Goal: Transaction & Acquisition: Purchase product/service

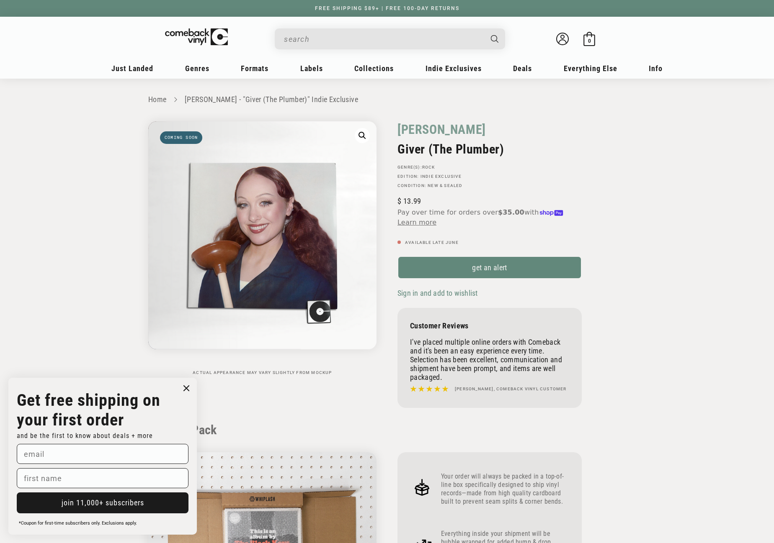
click at [303, 35] on input "When autocomplete results are available use up and down arrows to review and en…" at bounding box center [383, 39] width 198 height 17
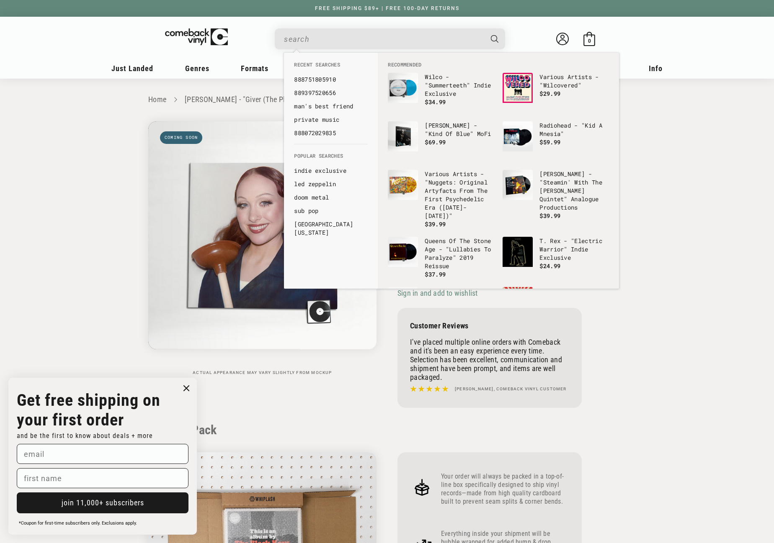
paste input "602465109993"
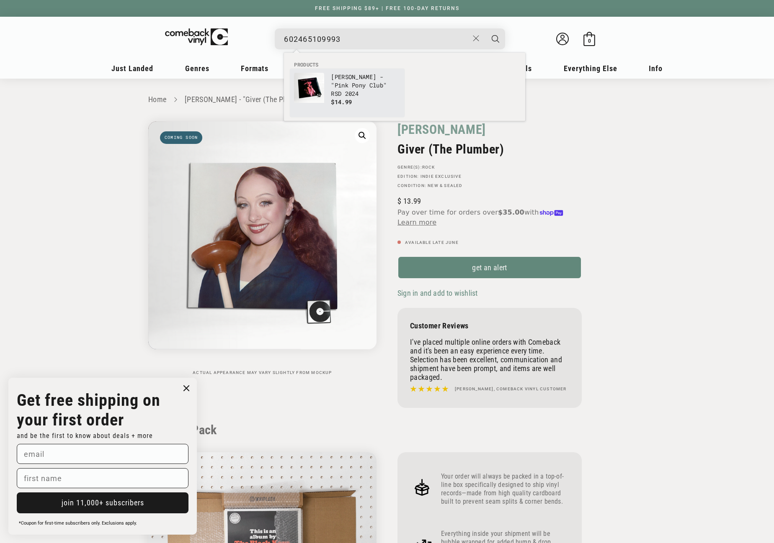
type input "602465109993"
click at [331, 82] on p "[PERSON_NAME] - "Pink Pony Club" RSD 2024" at bounding box center [365, 85] width 69 height 25
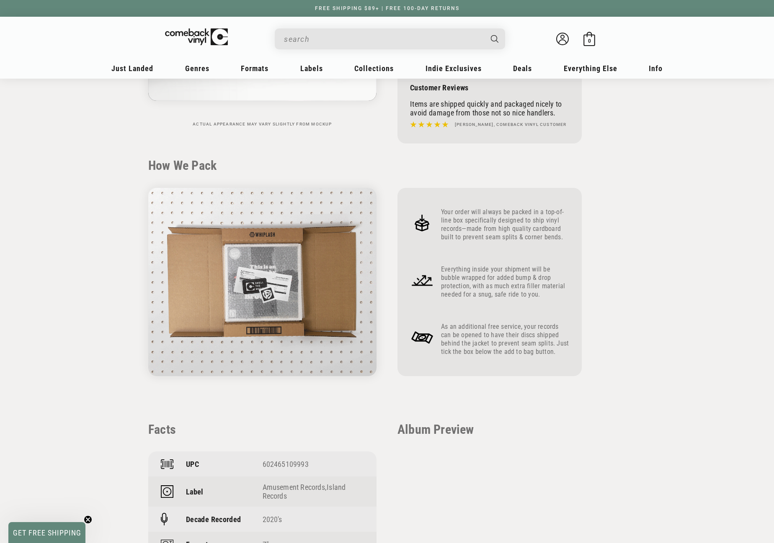
scroll to position [251, 0]
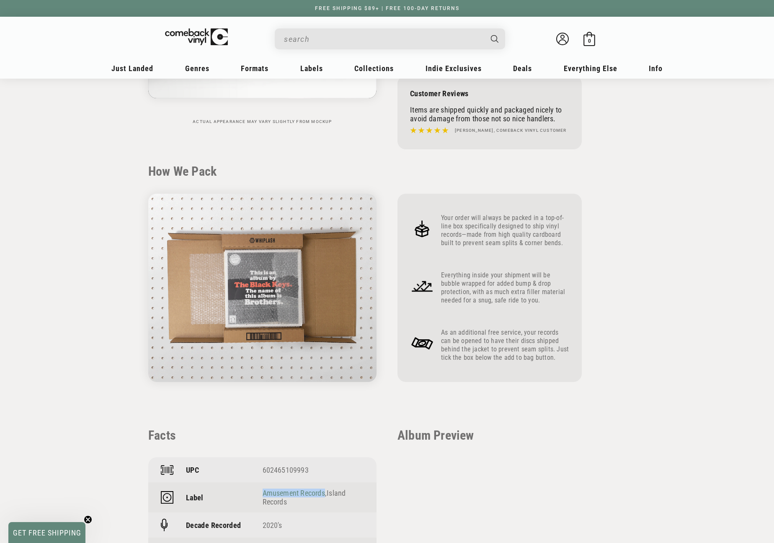
drag, startPoint x: 325, startPoint y: 490, endPoint x: 264, endPoint y: 497, distance: 61.9
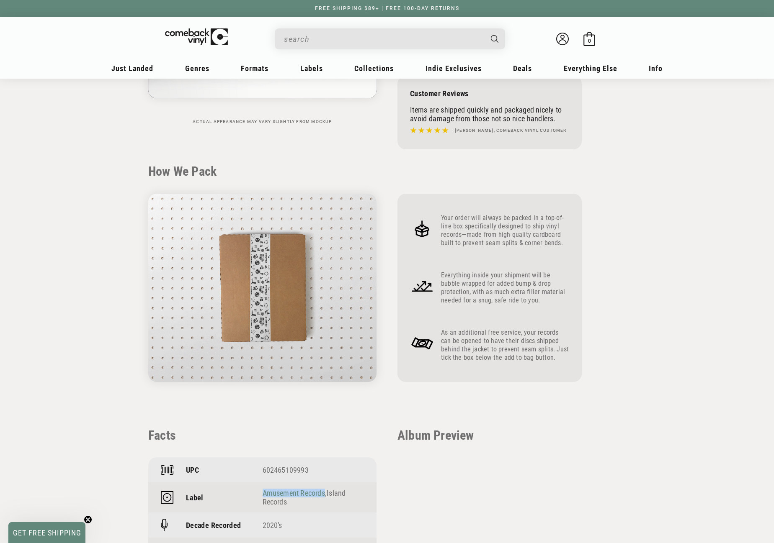
click at [264, 497] on div "Amusement Records , Island Records" at bounding box center [313, 498] width 102 height 18
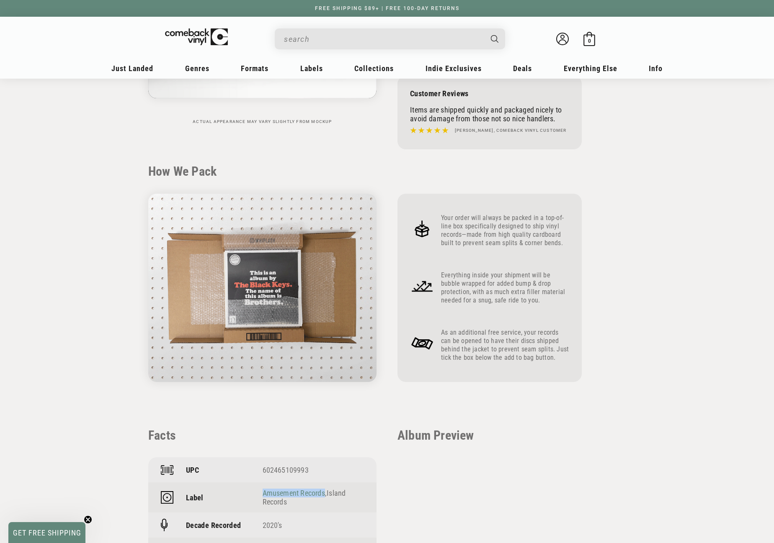
copy link "Amusement Records"
